Goal: Information Seeking & Learning: Learn about a topic

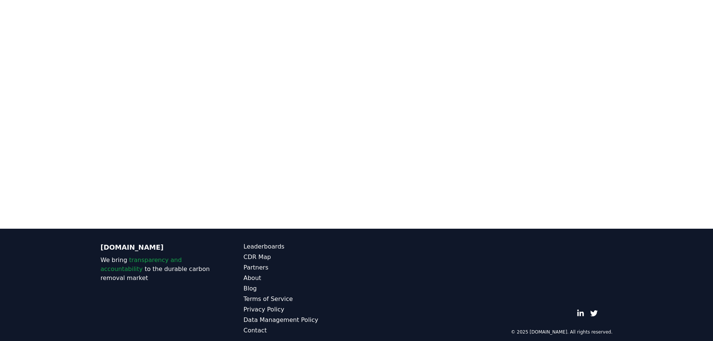
scroll to position [81, 0]
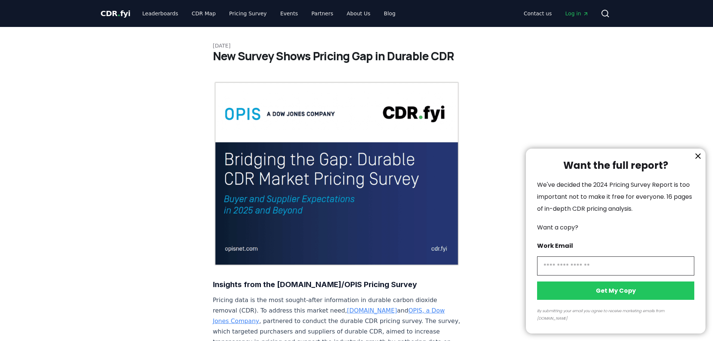
click at [227, 12] on div at bounding box center [356, 170] width 713 height 341
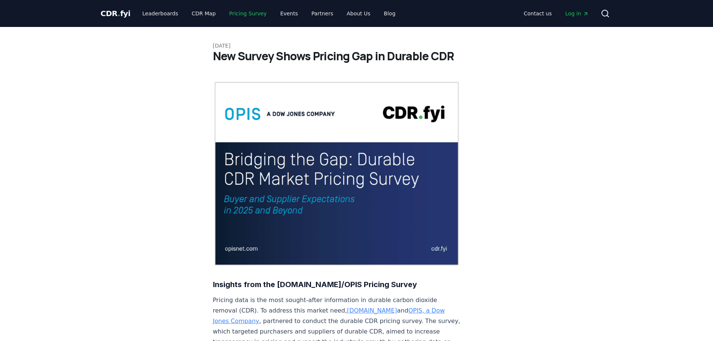
drag, startPoint x: 243, startPoint y: 19, endPoint x: 247, endPoint y: 16, distance: 5.3
click at [244, 19] on link "Pricing Survey" at bounding box center [247, 13] width 49 height 13
click at [247, 16] on link "Pricing Survey" at bounding box center [247, 13] width 49 height 13
click at [250, 16] on link "Pricing Survey" at bounding box center [247, 13] width 49 height 13
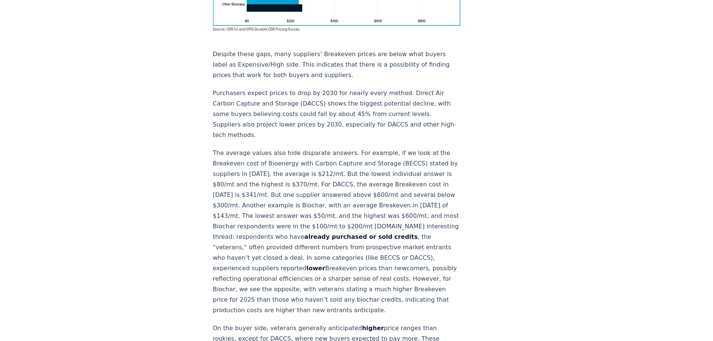
scroll to position [524, 0]
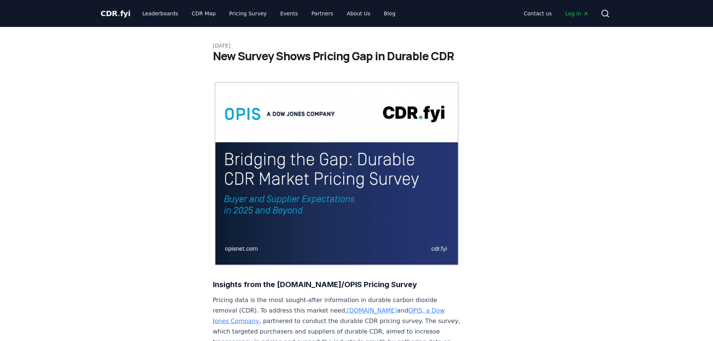
scroll to position [856, 0]
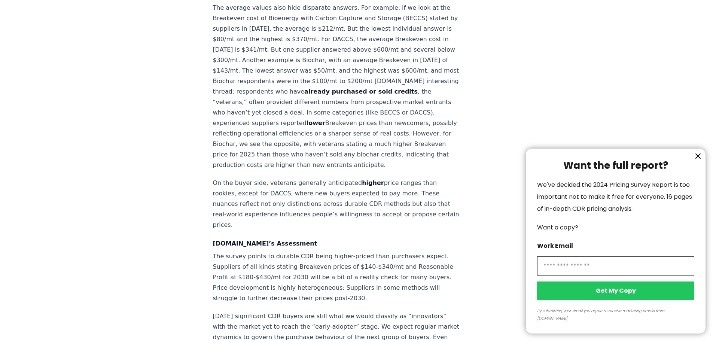
click at [699, 161] on icon "information" at bounding box center [697, 156] width 9 height 9
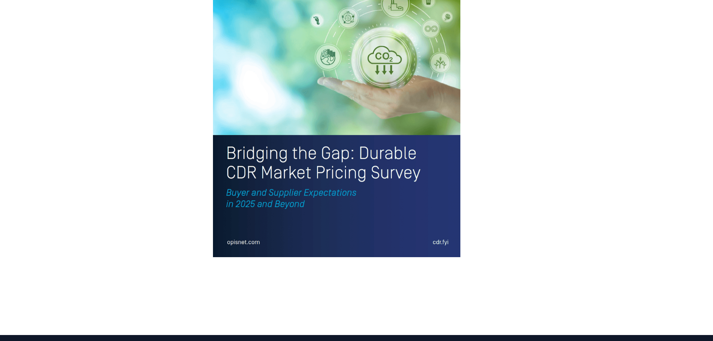
scroll to position [1734, 0]
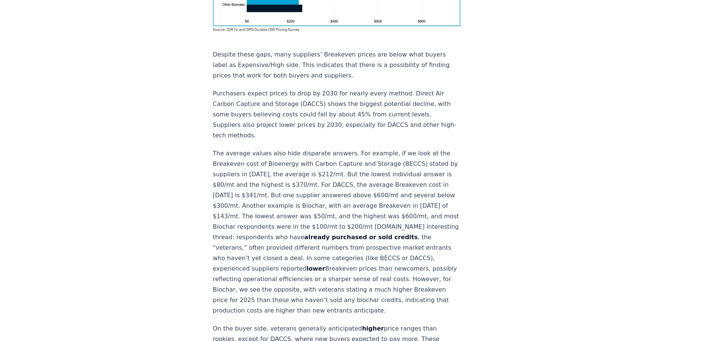
scroll to position [711, 0]
